Goal: Task Accomplishment & Management: Use online tool/utility

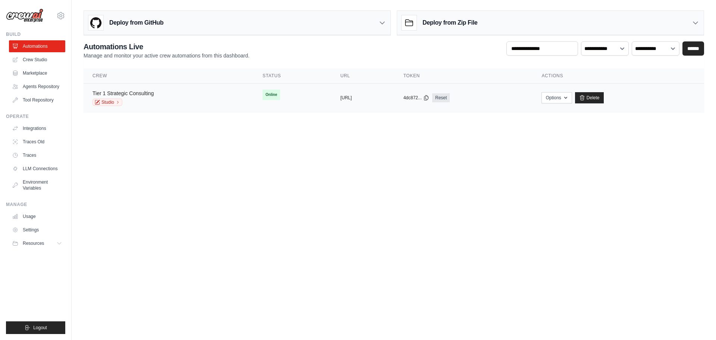
click at [131, 91] on link "Tier 1 Strategic Consulting" at bounding box center [122, 93] width 61 height 6
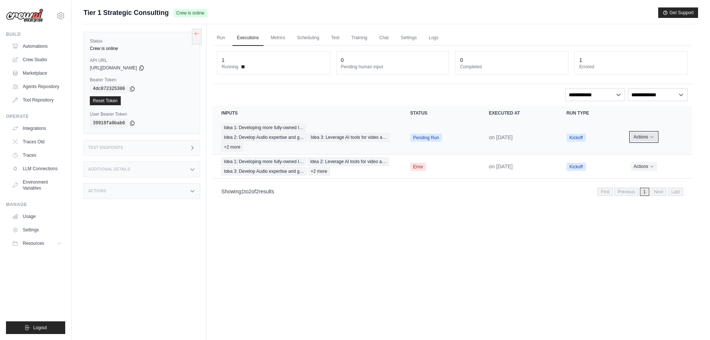
click at [637, 137] on button "Actions" at bounding box center [644, 136] width 26 height 9
click at [661, 148] on link "View Details" at bounding box center [660, 151] width 48 height 12
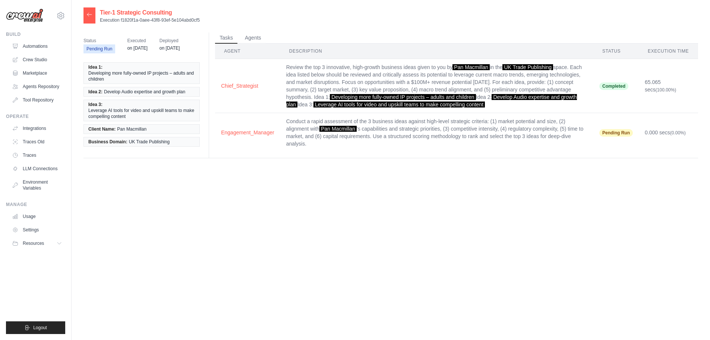
click at [95, 19] on div at bounding box center [90, 15] width 12 height 16
click at [88, 16] on icon at bounding box center [90, 15] width 6 height 6
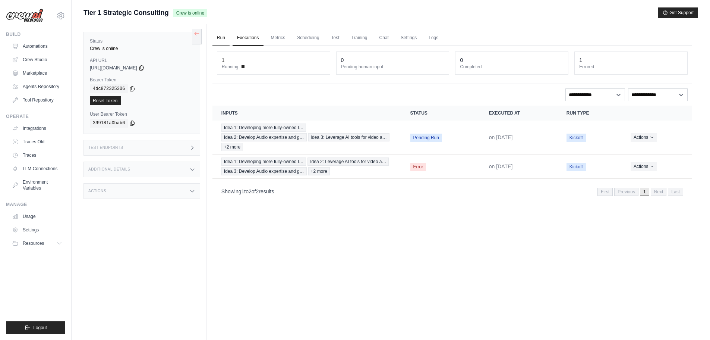
click at [221, 38] on link "Run" at bounding box center [221, 38] width 17 height 16
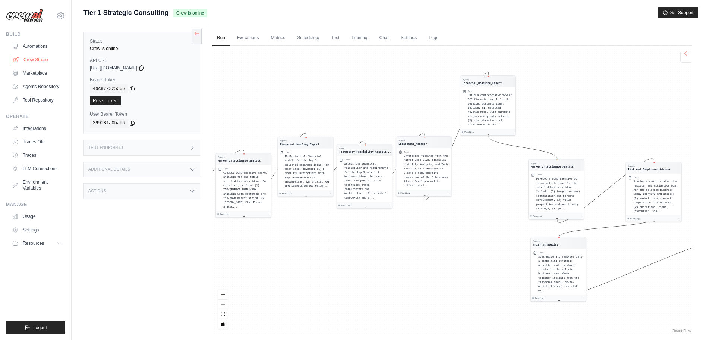
click at [41, 62] on link "Crew Studio" at bounding box center [38, 60] width 56 height 12
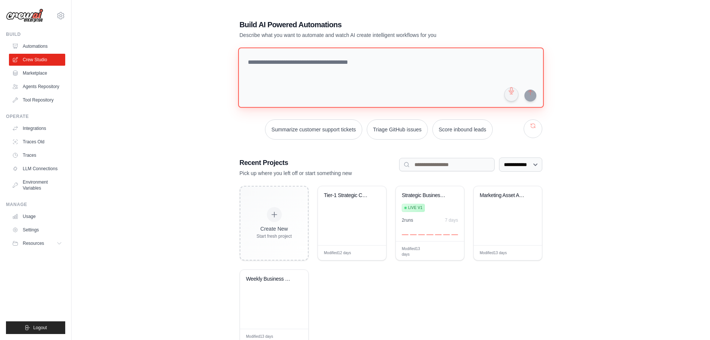
click at [310, 76] on textarea at bounding box center [391, 77] width 306 height 60
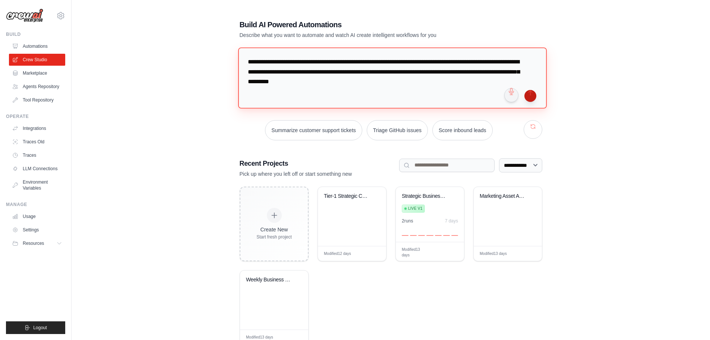
type textarea "**********"
click at [531, 94] on button "submit" at bounding box center [531, 96] width 12 height 12
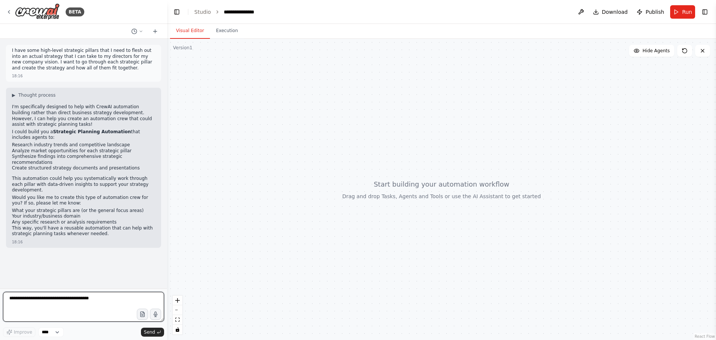
click at [93, 299] on textarea at bounding box center [83, 307] width 161 height 30
paste textarea "**********"
click at [65, 299] on textarea "**********" at bounding box center [83, 307] width 161 height 30
paste textarea "**********"
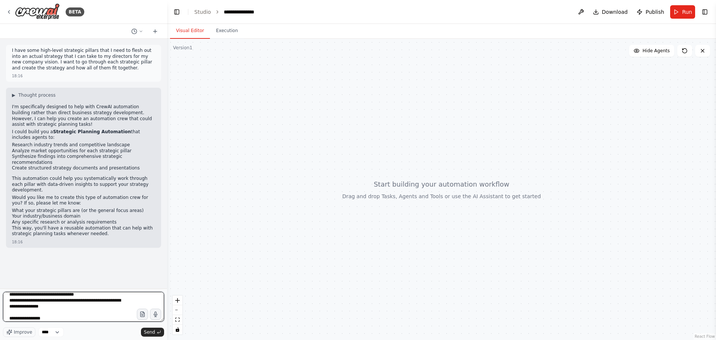
scroll to position [48, 0]
click at [68, 315] on textarea "**********" at bounding box center [83, 307] width 161 height 30
paste textarea "**********"
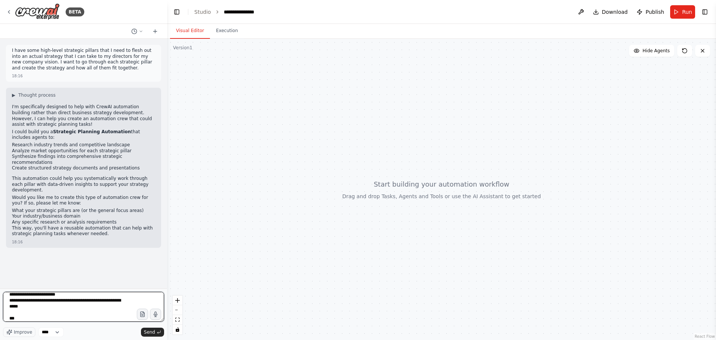
paste textarea "**********"
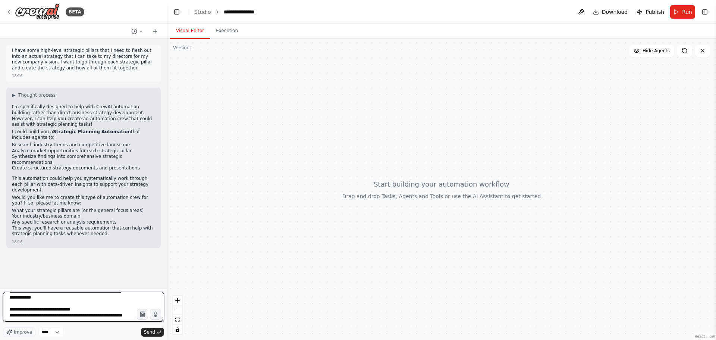
scroll to position [129, 0]
click at [32, 318] on textarea "**********" at bounding box center [83, 307] width 161 height 30
click at [81, 318] on textarea "**********" at bounding box center [83, 307] width 161 height 30
paste textarea "**********"
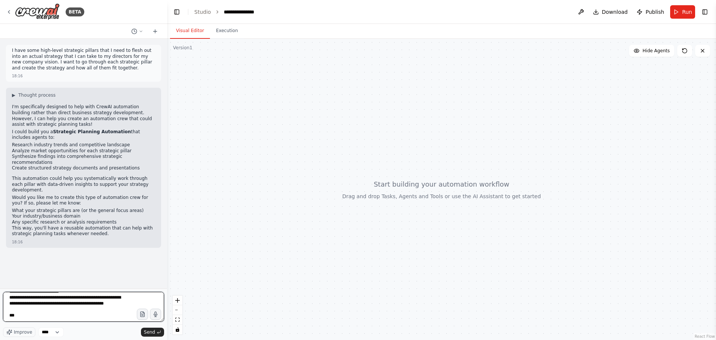
paste textarea "**********"
click at [122, 317] on textarea "**********" at bounding box center [83, 307] width 161 height 30
paste textarea "**********"
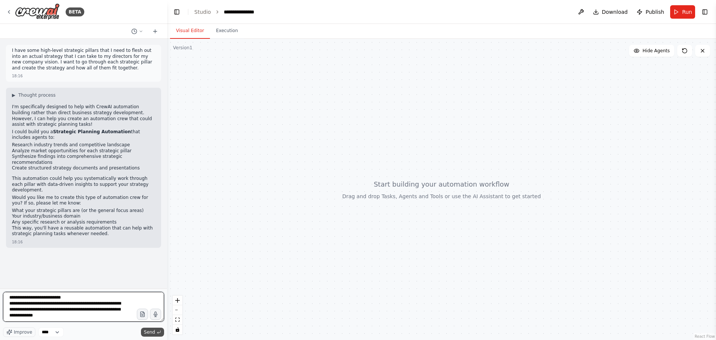
type textarea "**********"
click at [158, 332] on icon "submit" at bounding box center [158, 331] width 3 height 2
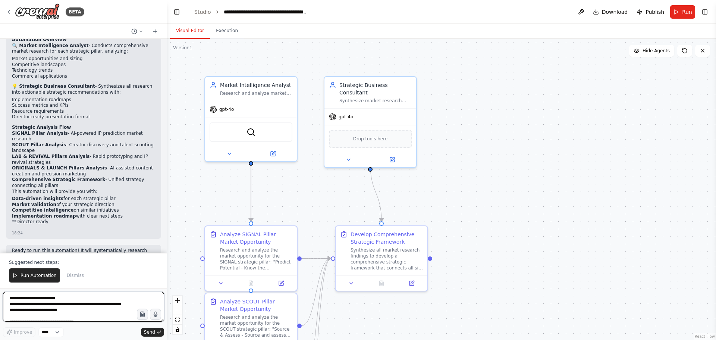
scroll to position [723, 0]
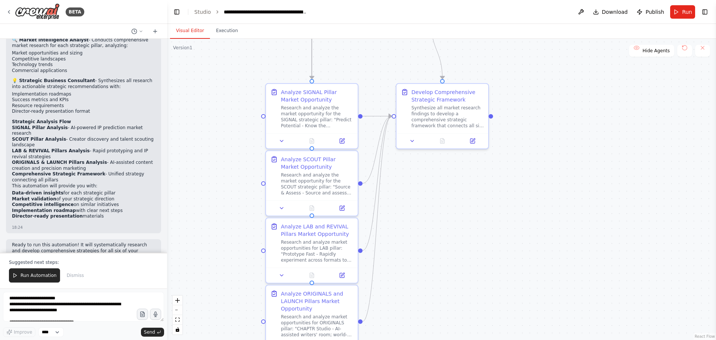
drag, startPoint x: 412, startPoint y: 299, endPoint x: 477, endPoint y: 246, distance: 84.0
click at [477, 246] on div ".deletable-edge-delete-btn { width: 20px; height: 20px; border: 0px solid #ffff…" at bounding box center [441, 189] width 549 height 301
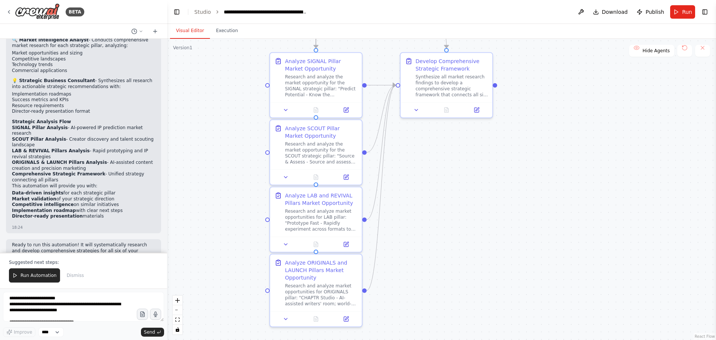
drag, startPoint x: 453, startPoint y: 305, endPoint x: 457, endPoint y: 274, distance: 31.2
click at [457, 274] on div ".deletable-edge-delete-btn { width: 20px; height: 20px; border: 0px solid #ffff…" at bounding box center [441, 189] width 549 height 301
click at [35, 272] on button "Run Automation" at bounding box center [34, 275] width 51 height 14
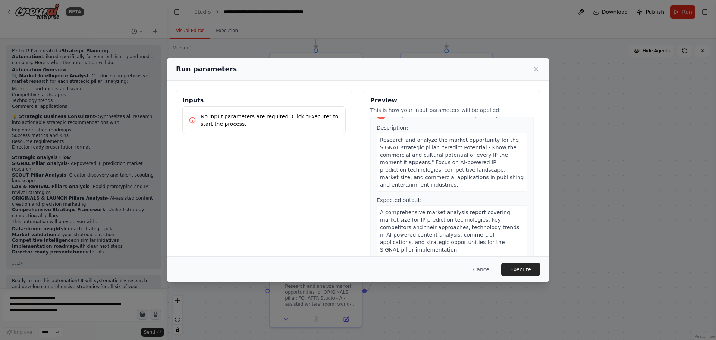
scroll to position [0, 0]
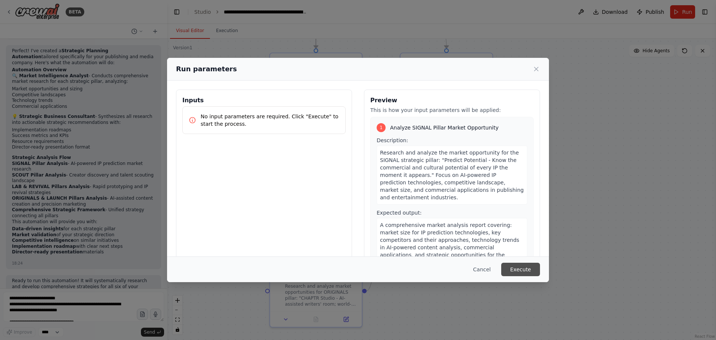
click at [529, 268] on button "Execute" at bounding box center [520, 269] width 39 height 13
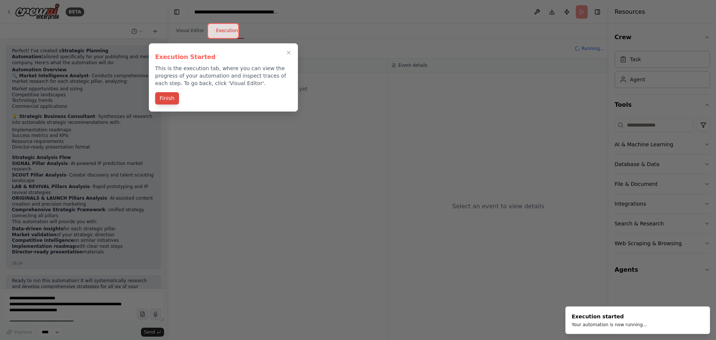
click at [166, 98] on button "Finish" at bounding box center [167, 98] width 24 height 12
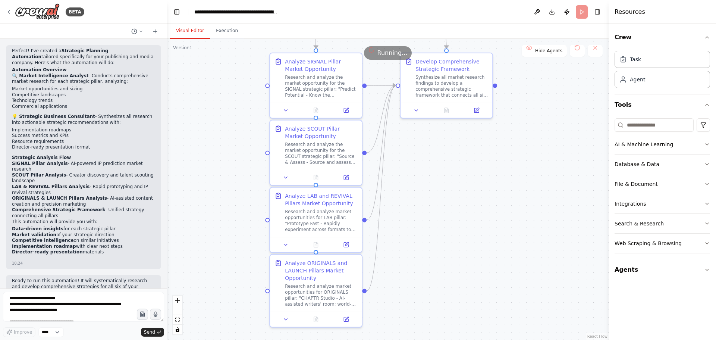
click at [183, 32] on button "Visual Editor" at bounding box center [190, 31] width 40 height 16
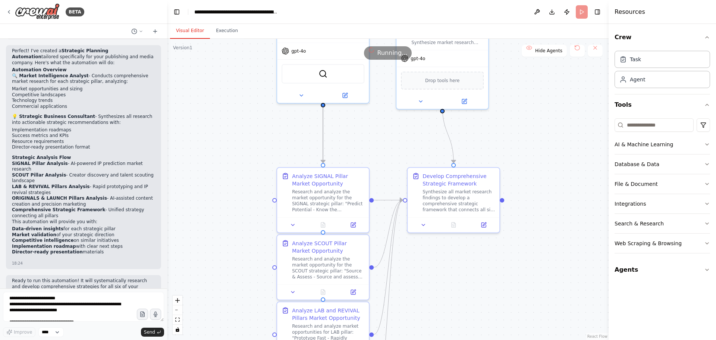
drag, startPoint x: 415, startPoint y: 144, endPoint x: 422, endPoint y: 266, distance: 122.1
click at [422, 266] on div ".deletable-edge-delete-btn { width: 20px; height: 20px; border: 0px solid #ffff…" at bounding box center [388, 189] width 442 height 301
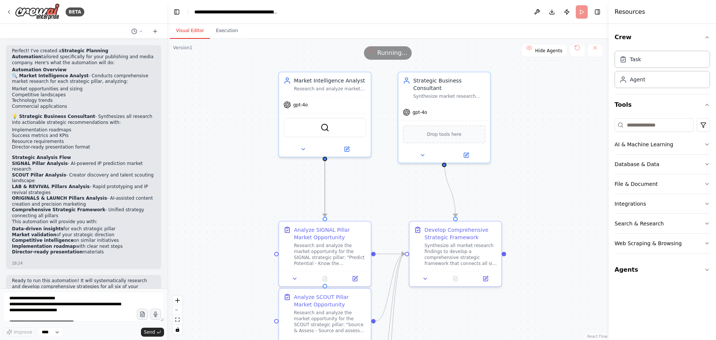
drag, startPoint x: 372, startPoint y: 145, endPoint x: 371, endPoint y: 205, distance: 60.4
click at [371, 205] on div ".deletable-edge-delete-btn { width: 20px; height: 20px; border: 0px solid #ffff…" at bounding box center [388, 189] width 442 height 301
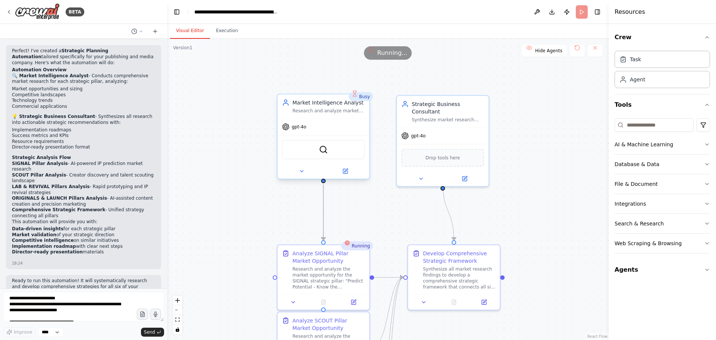
click at [330, 115] on div "Market Intelligence Analyst Research and analyze market trends, competitive lan…" at bounding box center [323, 106] width 92 height 24
click at [643, 84] on div "Agent" at bounding box center [662, 78] width 95 height 17
click at [312, 104] on div "Market Intelligence Analyst" at bounding box center [328, 102] width 72 height 7
click at [664, 80] on div "Agent" at bounding box center [662, 78] width 95 height 17
click at [662, 86] on div "Agent" at bounding box center [662, 78] width 95 height 17
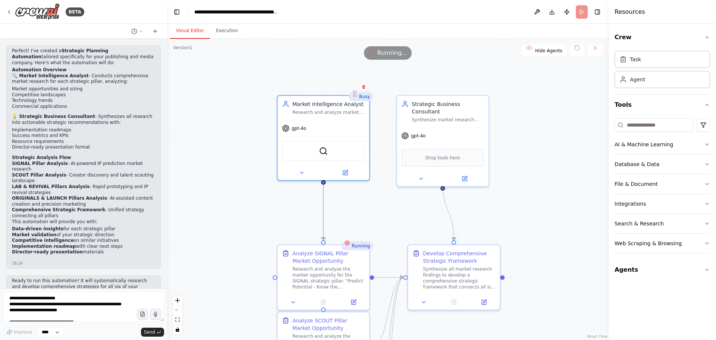
click at [530, 85] on div ".deletable-edge-delete-btn { width: 20px; height: 20px; border: 0px solid #ffff…" at bounding box center [388, 189] width 442 height 301
click at [642, 74] on div "Agent" at bounding box center [662, 78] width 95 height 17
click at [706, 143] on icon "button" at bounding box center [707, 144] width 6 height 6
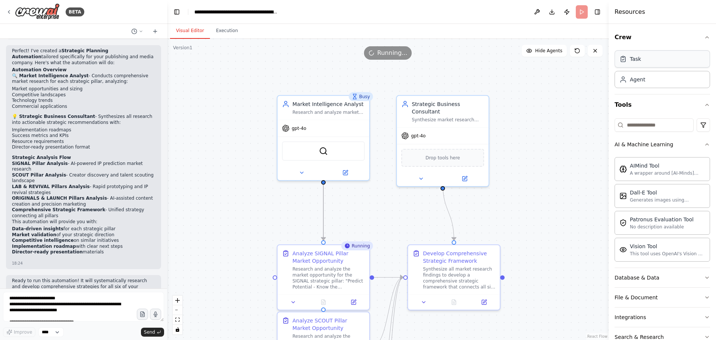
click at [645, 62] on div "Task" at bounding box center [662, 58] width 95 height 17
click at [634, 63] on div "Task" at bounding box center [662, 58] width 95 height 17
click at [460, 115] on div "Synthesize market research into actionable strategic recommendations for each s…" at bounding box center [448, 118] width 72 height 6
click at [645, 61] on div "Task" at bounding box center [662, 58] width 95 height 17
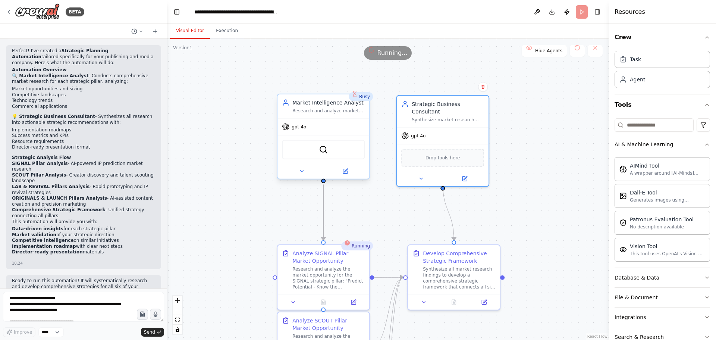
click at [307, 120] on div "gpt-4o" at bounding box center [323, 127] width 92 height 16
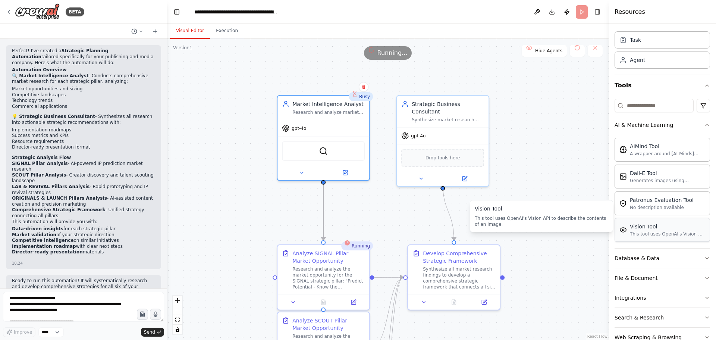
scroll to position [60, 0]
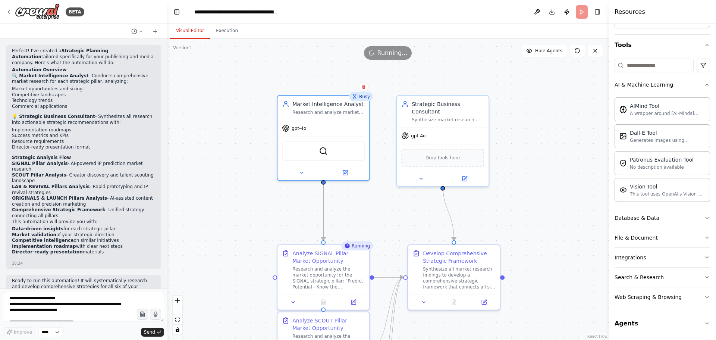
click at [665, 318] on button "Agents" at bounding box center [662, 323] width 95 height 21
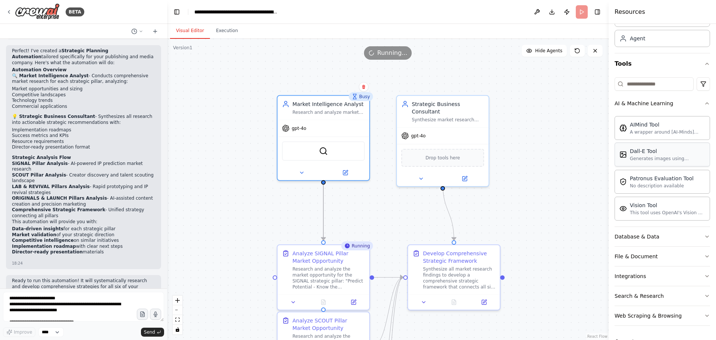
scroll to position [0, 0]
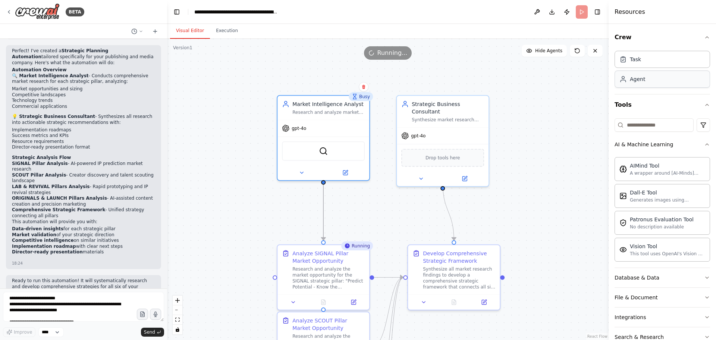
click at [645, 85] on div "Agent" at bounding box center [662, 78] width 95 height 17
click at [215, 22] on header "**********" at bounding box center [388, 12] width 442 height 24
click at [220, 26] on button "Execution" at bounding box center [227, 31] width 34 height 16
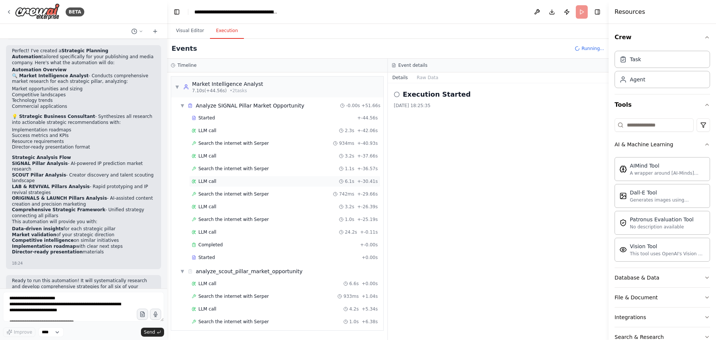
scroll to position [12, 0]
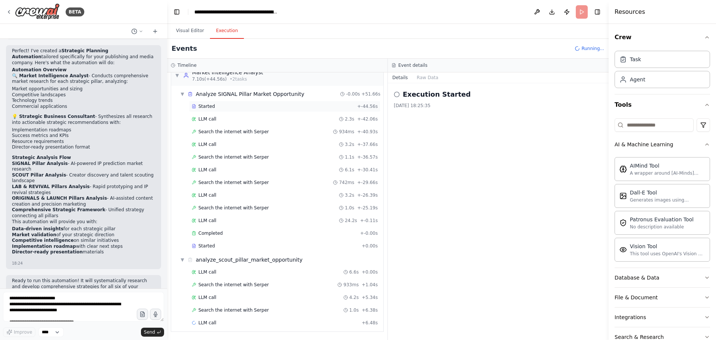
click at [255, 107] on div "Started" at bounding box center [273, 106] width 163 height 6
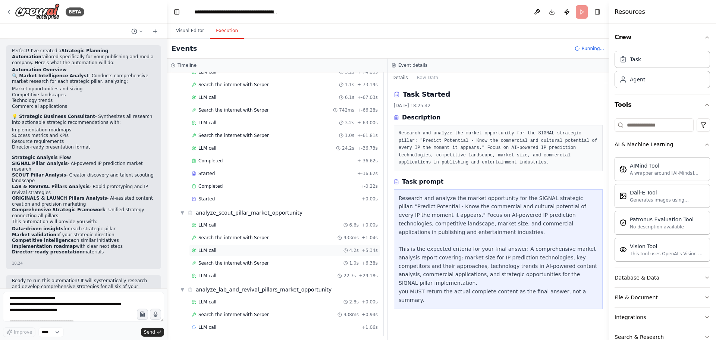
scroll to position [88, 0]
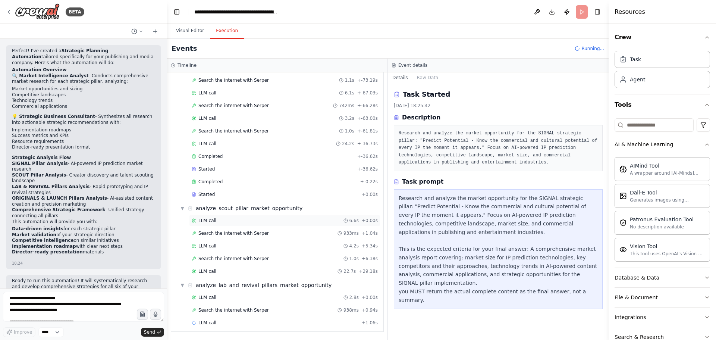
click at [236, 216] on div "LLM call 6.6s + 0.00s" at bounding box center [284, 220] width 191 height 11
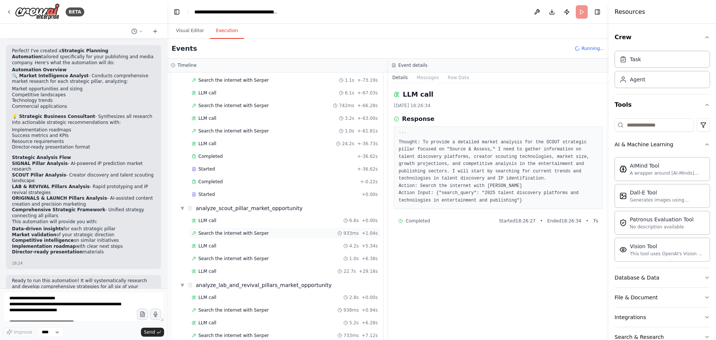
click at [247, 232] on span "Search the internet with Serper" at bounding box center [233, 233] width 70 height 6
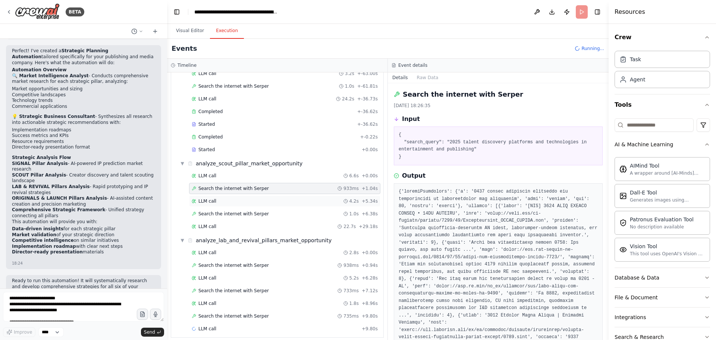
scroll to position [139, 0]
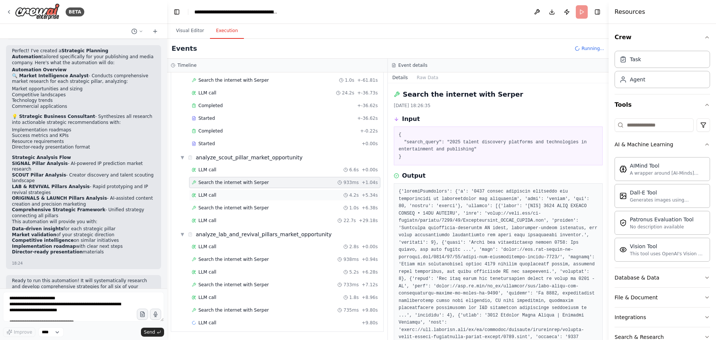
click at [245, 195] on div "LLM call 4.2s + 5.34s" at bounding box center [285, 195] width 186 height 6
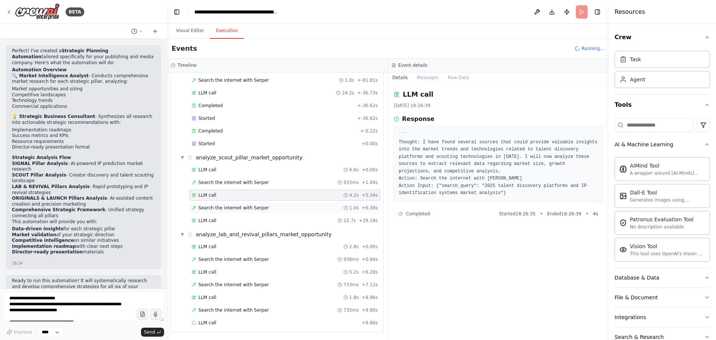
click at [271, 208] on div "Search the internet with Serper 1.0s + 6.38s" at bounding box center [285, 208] width 186 height 6
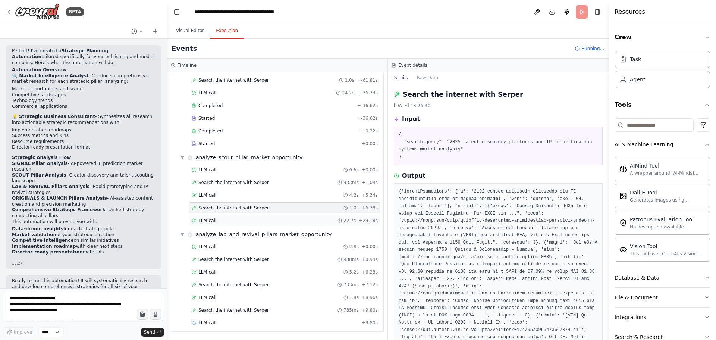
click at [280, 220] on div "LLM call 22.7s + 29.18s" at bounding box center [285, 220] width 186 height 6
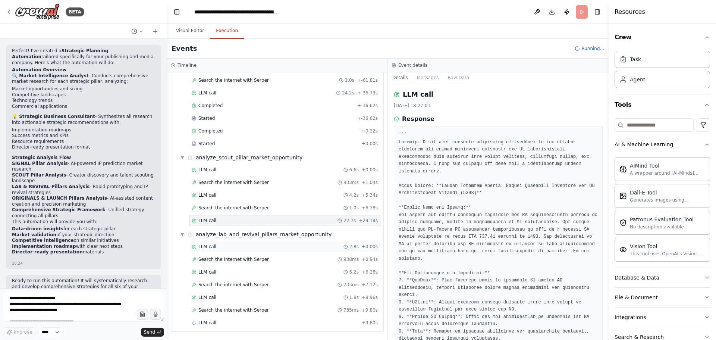
scroll to position [0, 0]
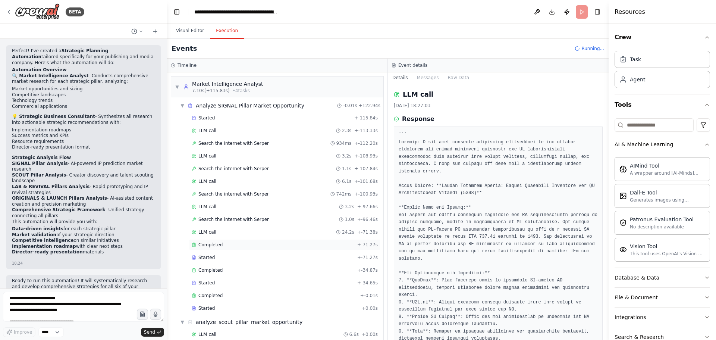
click at [220, 246] on div "Completed" at bounding box center [273, 245] width 163 height 6
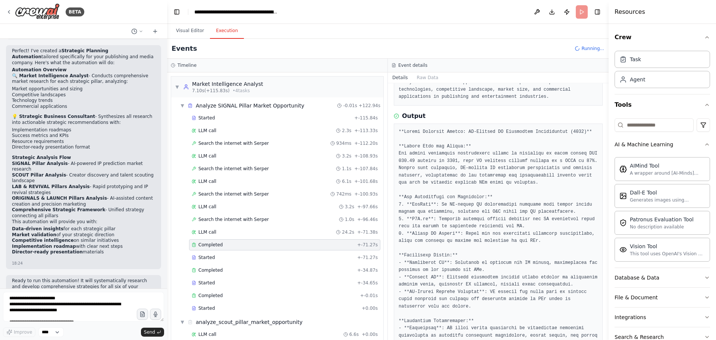
scroll to position [75, 0]
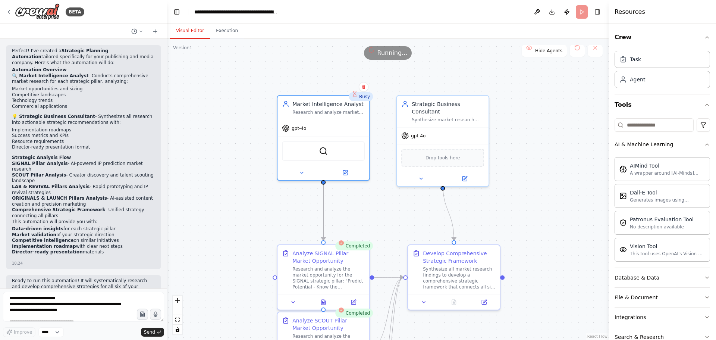
click at [191, 34] on button "Visual Editor" at bounding box center [190, 31] width 40 height 16
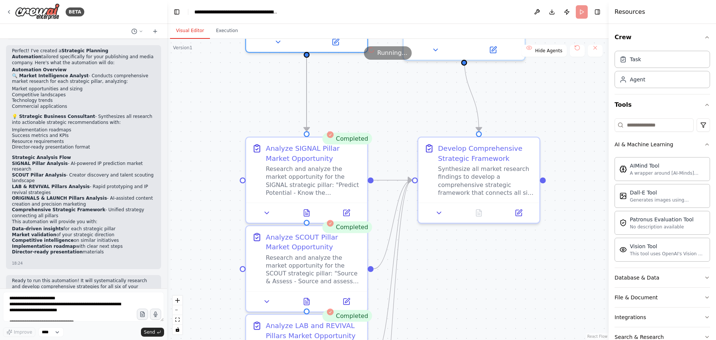
drag, startPoint x: 398, startPoint y: 230, endPoint x: 403, endPoint y: 131, distance: 99.0
click at [403, 134] on div ".deletable-edge-delete-btn { width: 20px; height: 20px; border: 0px solid #ffff…" at bounding box center [388, 189] width 442 height 301
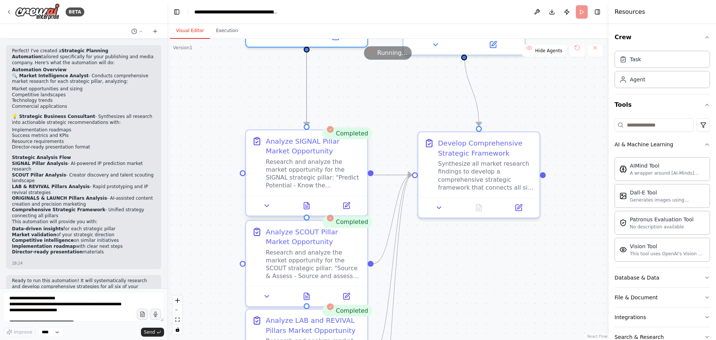
click at [349, 151] on div "Analyze SIGNAL Pillar Market Opportunity" at bounding box center [313, 146] width 95 height 20
click at [306, 207] on icon at bounding box center [306, 205] width 5 height 7
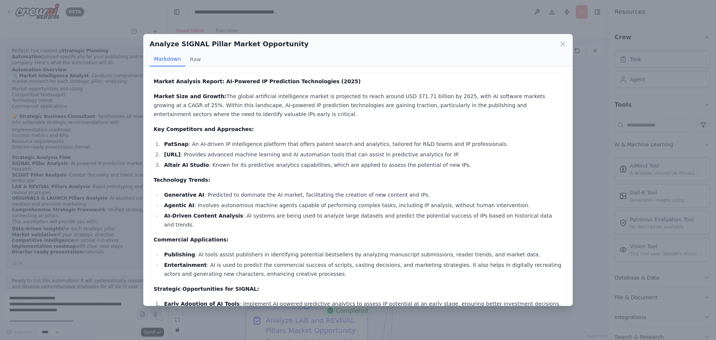
click at [175, 144] on strong "PatSnap" at bounding box center [176, 144] width 25 height 6
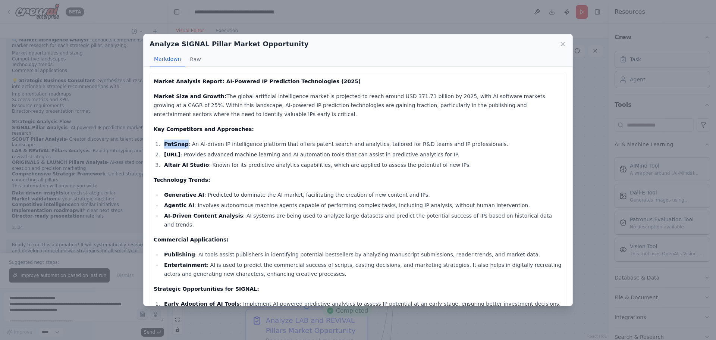
drag, startPoint x: 165, startPoint y: 151, endPoint x: 180, endPoint y: 154, distance: 15.6
click at [180, 154] on li "H2O.ai : Provides advanced machine learning and AI automation tools that can as…" at bounding box center [362, 154] width 401 height 9
drag, startPoint x: 164, startPoint y: 164, endPoint x: 200, endPoint y: 166, distance: 36.2
click at [200, 166] on li "Altair AI Studio : Known for its predictive analytics capabilities, which are a…" at bounding box center [362, 164] width 401 height 9
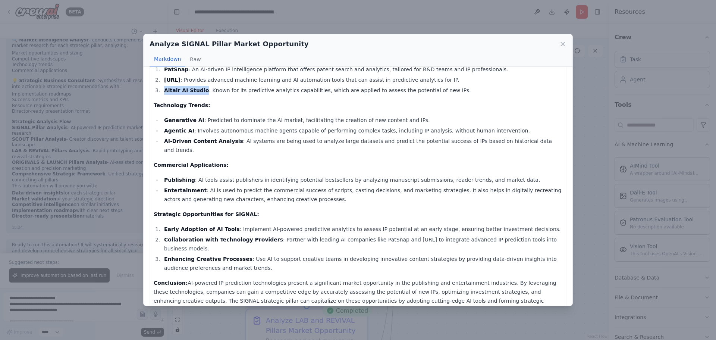
scroll to position [90, 0]
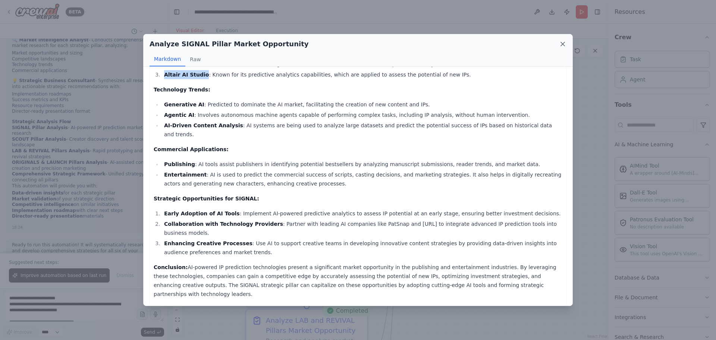
click at [562, 44] on icon at bounding box center [562, 43] width 7 height 7
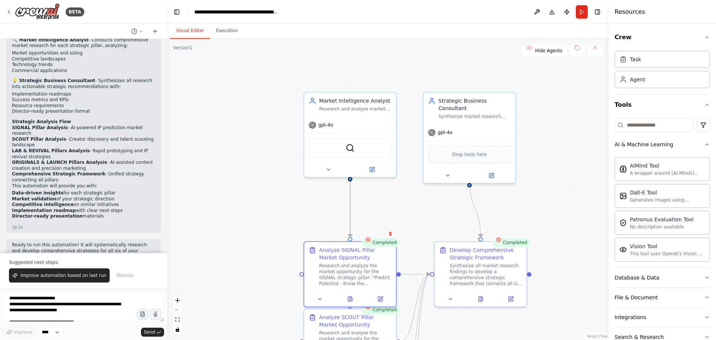
drag, startPoint x: 381, startPoint y: 91, endPoint x: 412, endPoint y: 210, distance: 122.9
click at [412, 210] on div ".deletable-edge-delete-btn { width: 20px; height: 20px; border: 0px solid #ffff…" at bounding box center [388, 189] width 442 height 301
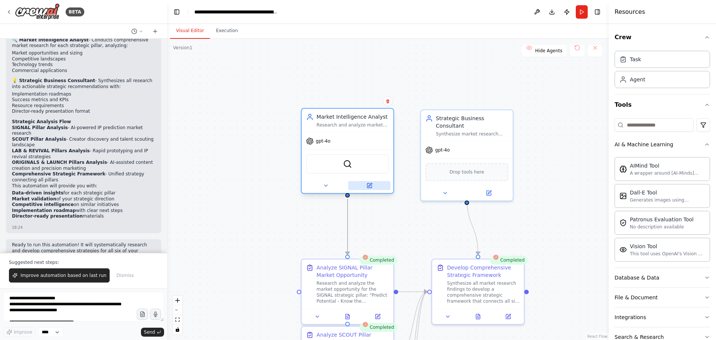
click at [370, 186] on icon at bounding box center [369, 185] width 4 height 4
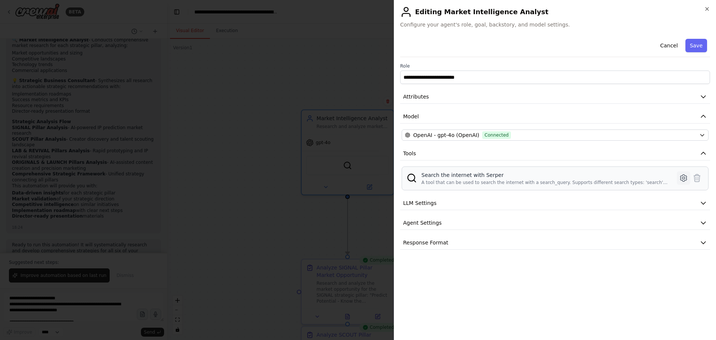
click at [683, 176] on icon at bounding box center [683, 177] width 9 height 9
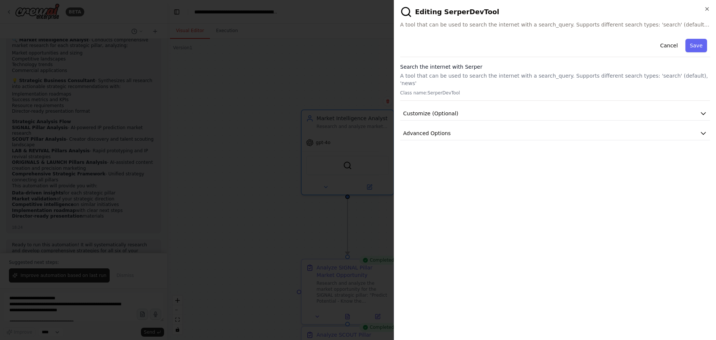
click at [512, 78] on p "A tool that can be used to search the internet with a search_query. Supports di…" at bounding box center [555, 79] width 310 height 15
click at [446, 110] on span "Customize (Optional)" at bounding box center [430, 113] width 55 height 7
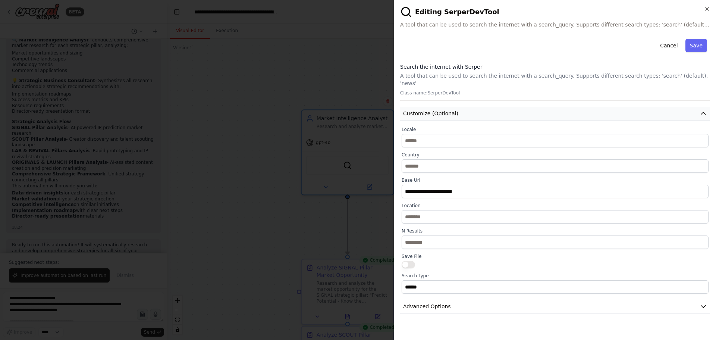
click at [446, 110] on span "Customize (Optional)" at bounding box center [430, 113] width 55 height 7
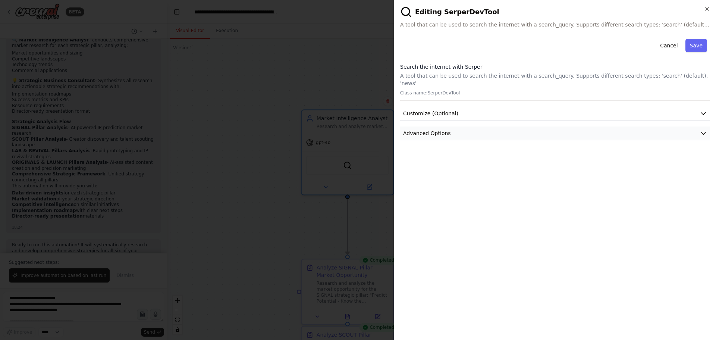
click at [433, 126] on button "Advanced Options" at bounding box center [555, 133] width 310 height 14
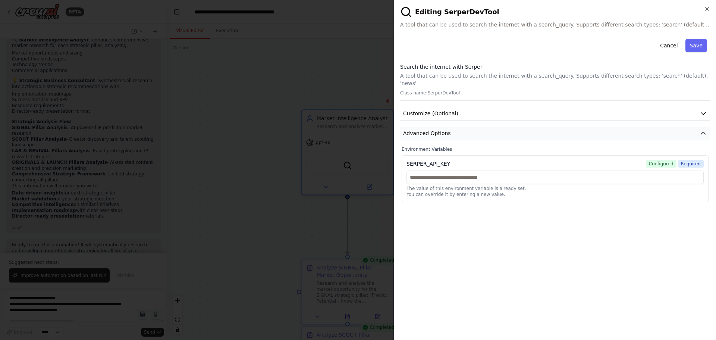
click at [433, 129] on span "Advanced Options" at bounding box center [427, 132] width 48 height 7
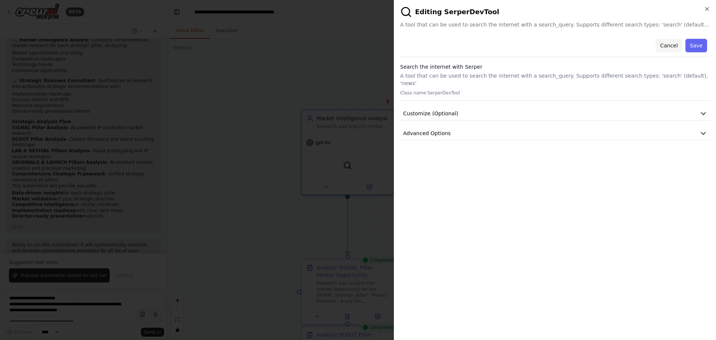
click at [667, 43] on button "Cancel" at bounding box center [669, 45] width 26 height 13
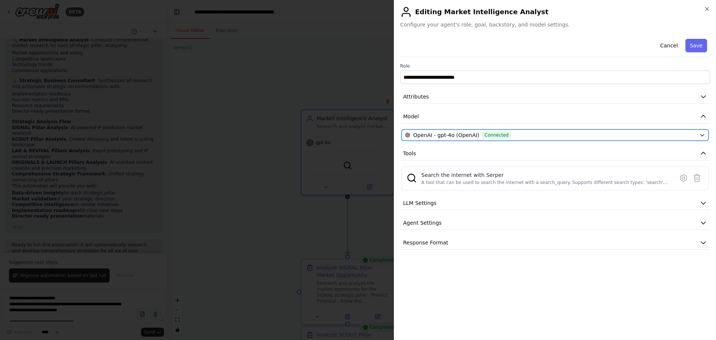
click at [457, 136] on span "OpenAI - gpt-4o (OpenAI)" at bounding box center [446, 134] width 66 height 7
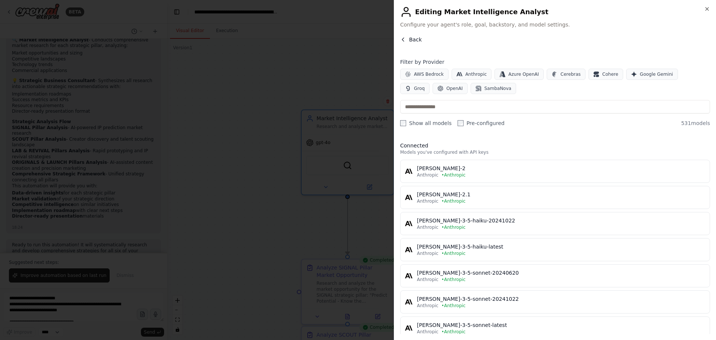
click at [407, 38] on button "Back" at bounding box center [411, 39] width 22 height 7
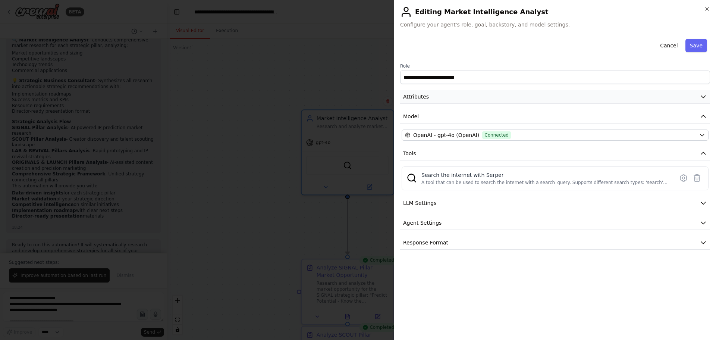
click at [699, 94] on button "Attributes" at bounding box center [555, 97] width 310 height 14
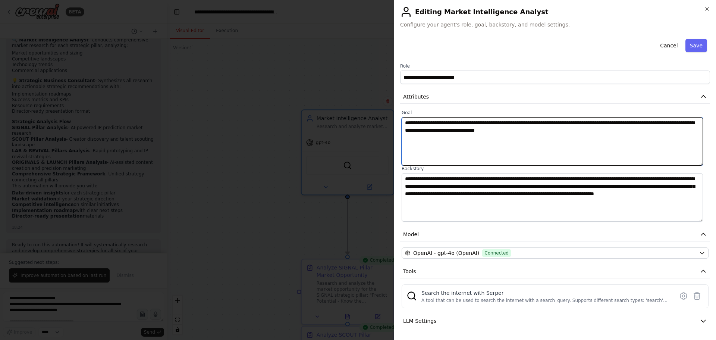
click at [541, 130] on textarea "**********" at bounding box center [552, 141] width 301 height 48
type textarea "**********"
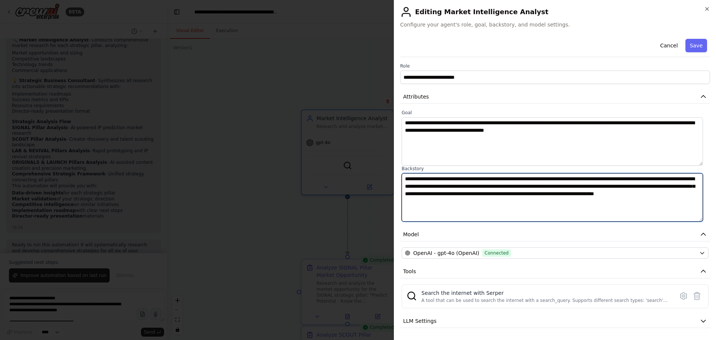
drag, startPoint x: 656, startPoint y: 186, endPoint x: 661, endPoint y: 187, distance: 5.0
click at [661, 187] on textarea "**********" at bounding box center [552, 197] width 301 height 48
type textarea "**********"
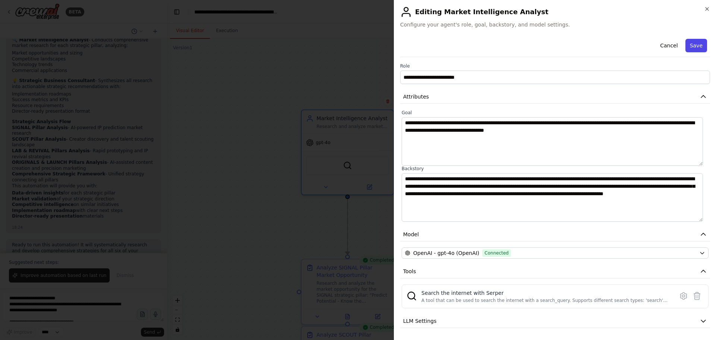
click at [694, 46] on button "Save" at bounding box center [696, 45] width 22 height 13
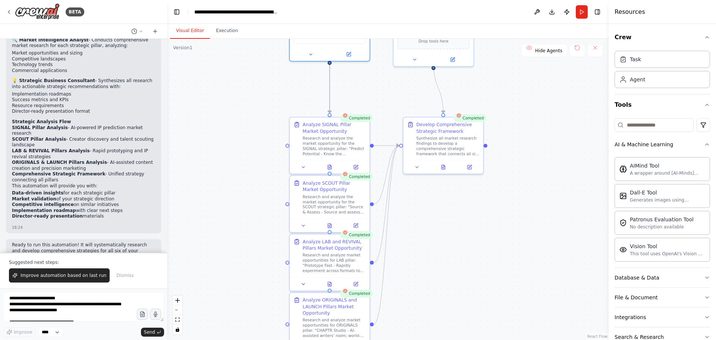
drag, startPoint x: 556, startPoint y: 264, endPoint x: 516, endPoint y: 123, distance: 146.5
click at [516, 123] on div ".deletable-edge-delete-btn { width: 20px; height: 20px; border: 0px solid #ffff…" at bounding box center [388, 189] width 442 height 301
click at [444, 167] on icon at bounding box center [443, 167] width 2 height 0
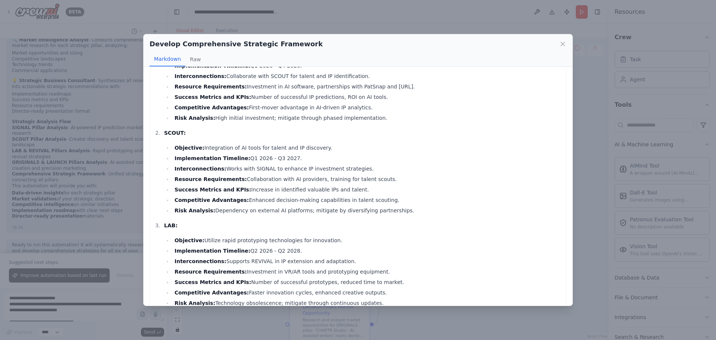
scroll to position [112, 0]
click at [189, 59] on button "Raw" at bounding box center [195, 59] width 20 height 14
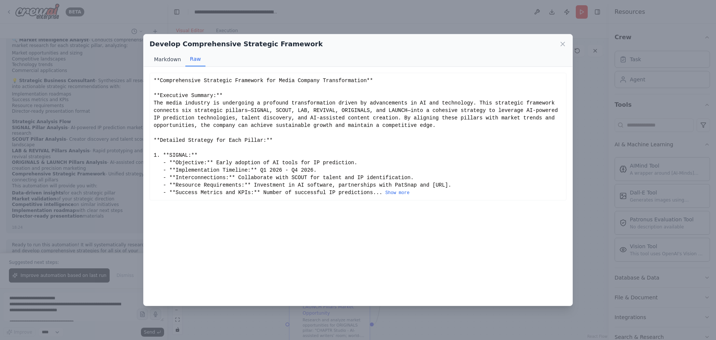
click at [176, 62] on button "Markdown" at bounding box center [168, 59] width 36 height 14
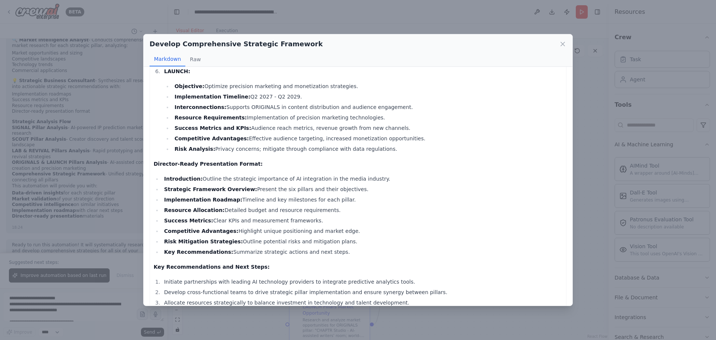
scroll to position [591, 0]
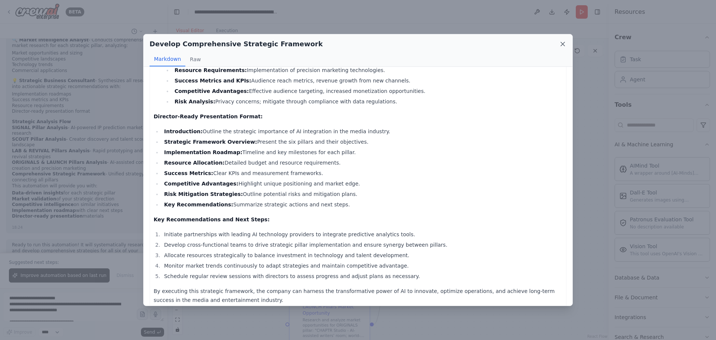
click at [560, 43] on icon at bounding box center [562, 43] width 7 height 7
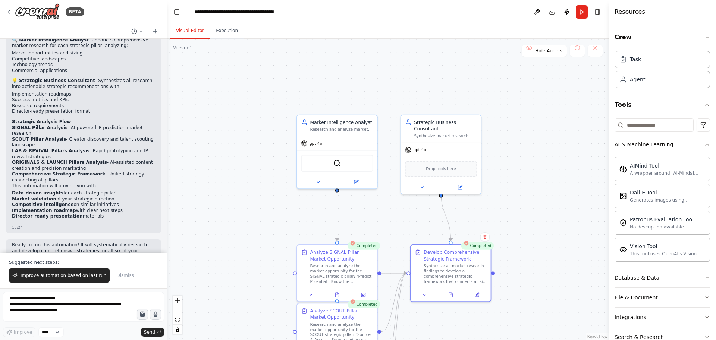
drag, startPoint x: 544, startPoint y: 104, endPoint x: 552, endPoint y: 231, distance: 127.8
click at [552, 231] on div ".deletable-edge-delete-btn { width: 20px; height: 20px; border: 0px solid #ffff…" at bounding box center [388, 189] width 442 height 301
click at [319, 142] on span "gpt-4o" at bounding box center [316, 141] width 13 height 5
click at [315, 182] on button at bounding box center [318, 181] width 37 height 8
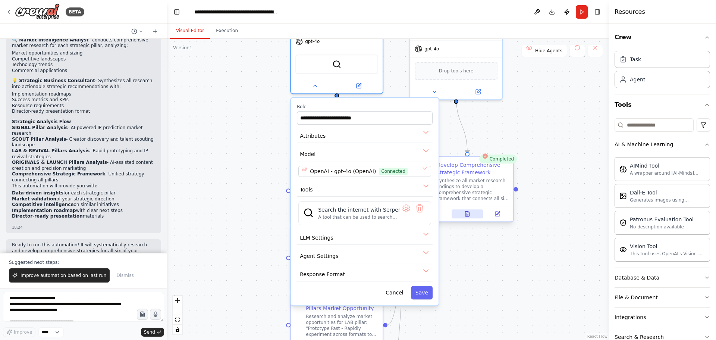
drag, startPoint x: 508, startPoint y: 330, endPoint x: 461, endPoint y: 219, distance: 121.0
click at [524, 252] on div ".deletable-edge-delete-btn { width: 20px; height: 20px; border: 0px solid #ffff…" at bounding box center [388, 189] width 442 height 301
click at [409, 172] on div "OpenAI - gpt-4o (OpenAI) Connected" at bounding box center [360, 169] width 117 height 7
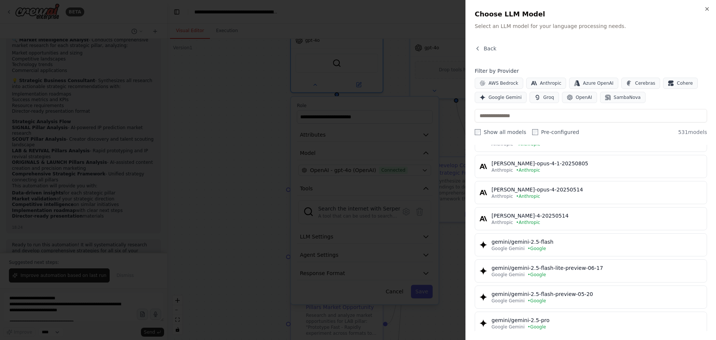
scroll to position [485, 0]
click at [517, 115] on input "text" at bounding box center [591, 115] width 232 height 13
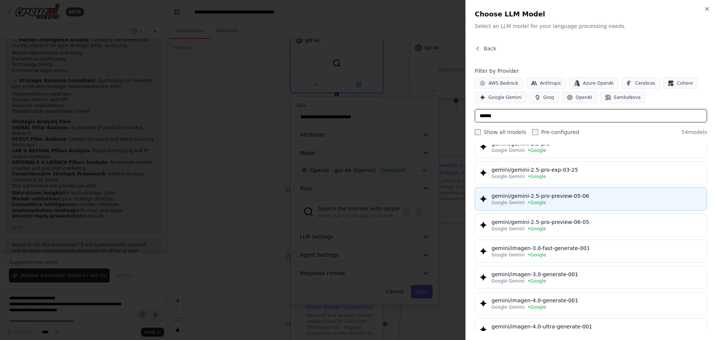
scroll to position [75, 0]
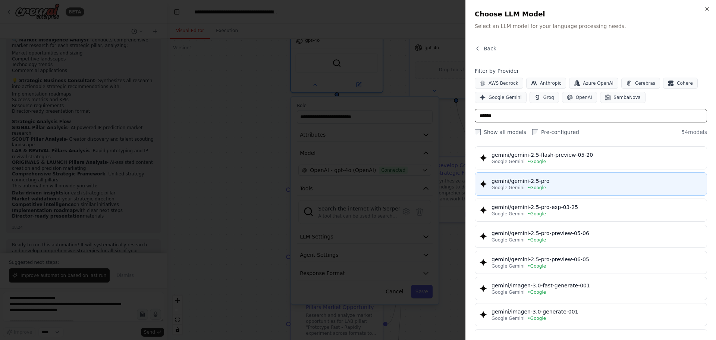
type input "******"
click at [571, 183] on div "gemini/gemini-2.5-pro" at bounding box center [596, 180] width 211 height 7
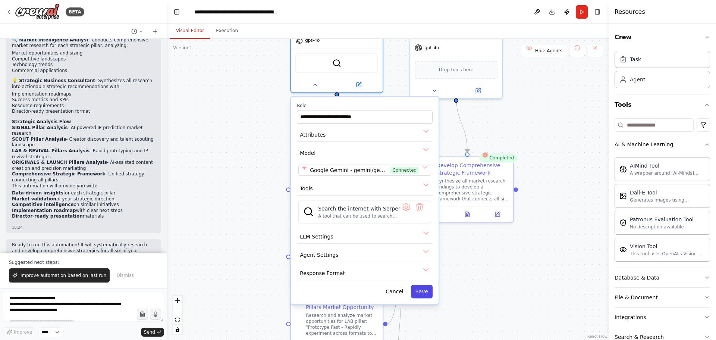
click at [425, 292] on button "Save" at bounding box center [422, 291] width 22 height 13
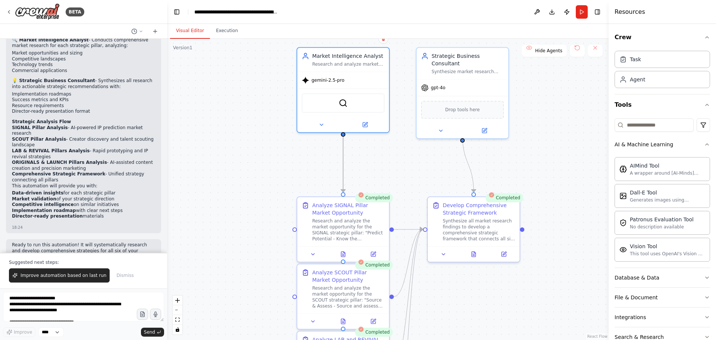
drag, startPoint x: 527, startPoint y: 128, endPoint x: 533, endPoint y: 167, distance: 39.3
click at [533, 167] on div ".deletable-edge-delete-btn { width: 20px; height: 20px; border: 0px solid #ffff…" at bounding box center [388, 189] width 442 height 301
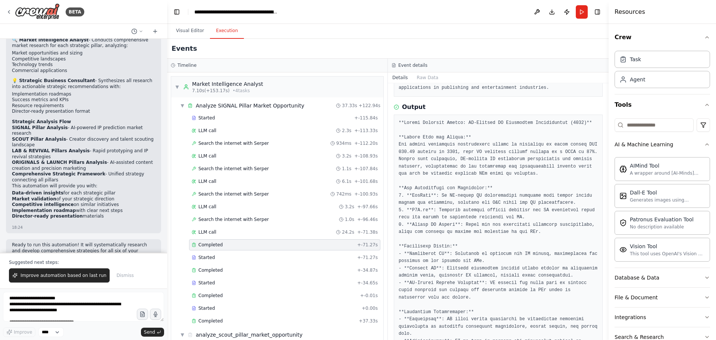
click at [227, 33] on button "Execution" at bounding box center [227, 31] width 34 height 16
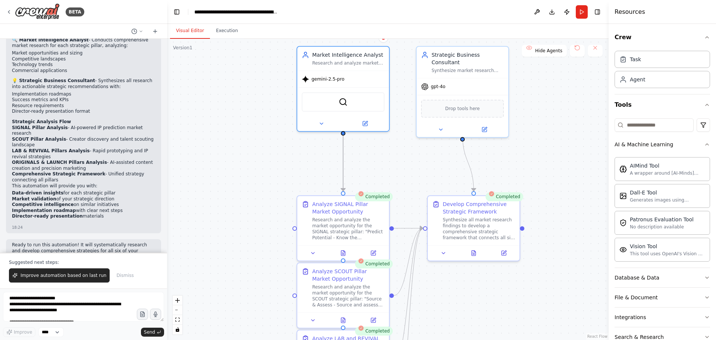
click at [192, 31] on button "Visual Editor" at bounding box center [190, 31] width 40 height 16
click at [582, 12] on button "Run" at bounding box center [582, 11] width 12 height 13
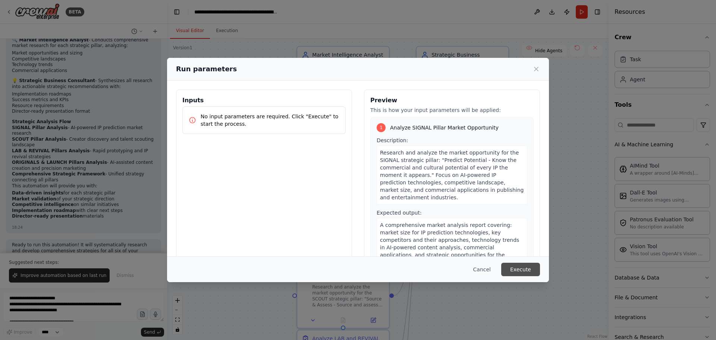
click at [521, 274] on button "Execute" at bounding box center [520, 269] width 39 height 13
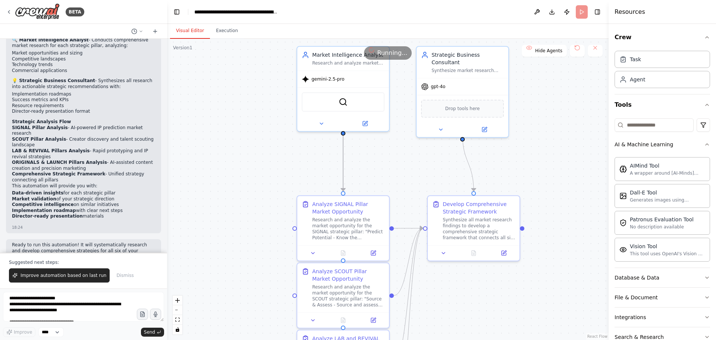
click at [194, 31] on button "Visual Editor" at bounding box center [190, 31] width 40 height 16
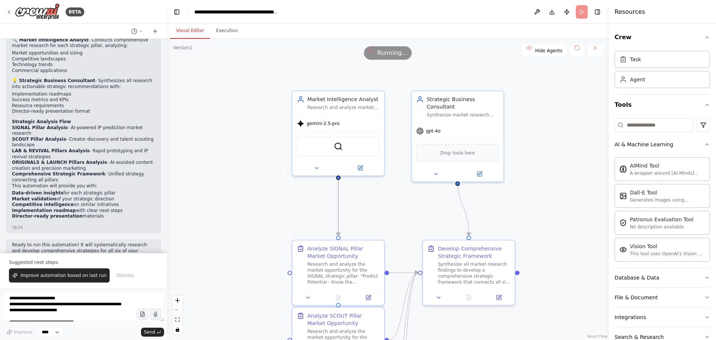
drag, startPoint x: 407, startPoint y: 137, endPoint x: 402, endPoint y: 181, distance: 44.6
click at [402, 181] on div ".deletable-edge-delete-btn { width: 20px; height: 20px; border: 0px solid #ffff…" at bounding box center [388, 189] width 442 height 301
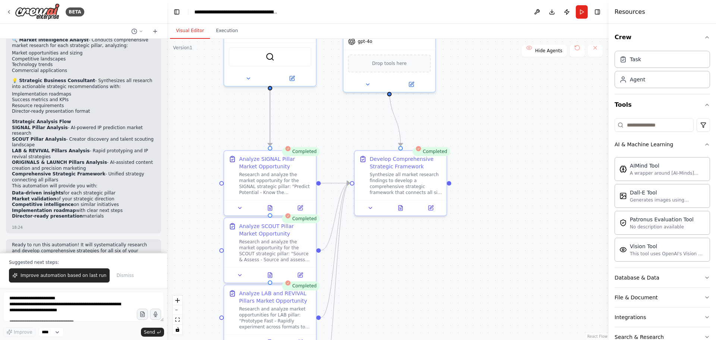
drag, startPoint x: 553, startPoint y: 202, endPoint x: 485, endPoint y: 113, distance: 112.5
click at [485, 113] on div ".deletable-edge-delete-btn { width: 20px; height: 20px; border: 0px solid #ffff…" at bounding box center [388, 189] width 442 height 301
click at [270, 206] on icon at bounding box center [270, 206] width 4 height 5
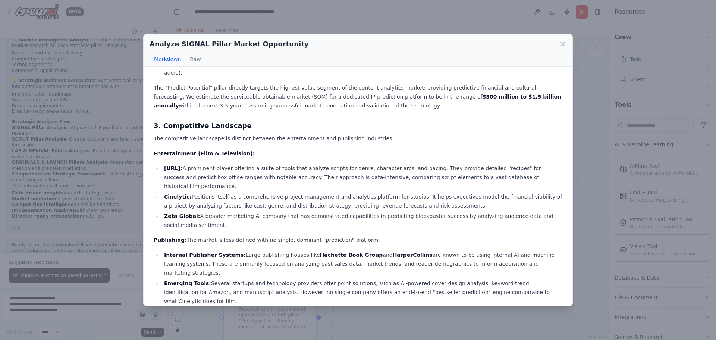
scroll to position [298, 0]
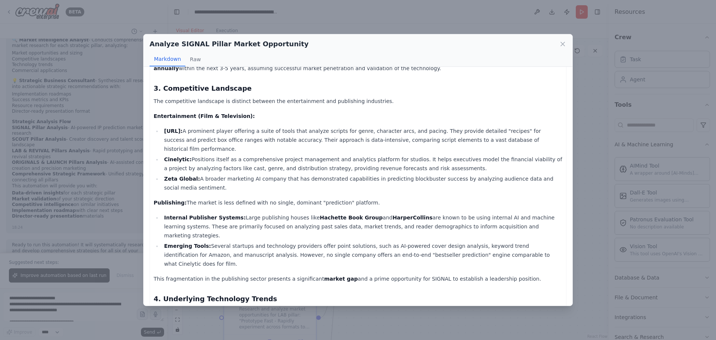
drag, startPoint x: 164, startPoint y: 112, endPoint x: 183, endPoint y: 114, distance: 19.6
click at [182, 128] on strong "Largo.ai:" at bounding box center [173, 131] width 18 height 6
